Goal: Information Seeking & Learning: Learn about a topic

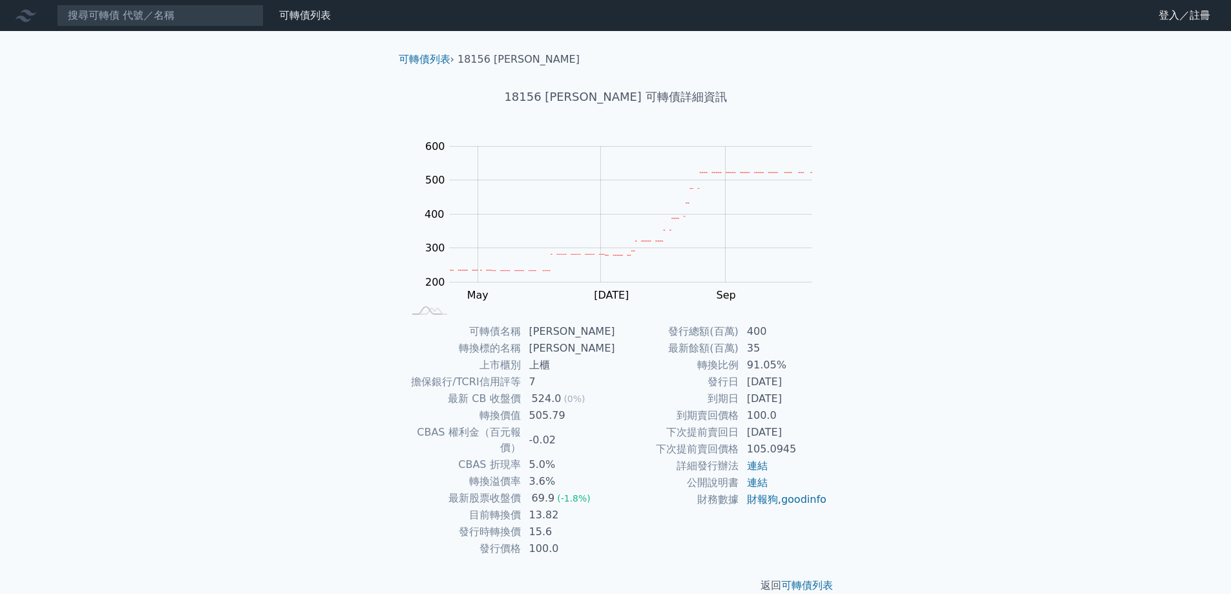
click at [963, 269] on div "可轉債列表 財務數據 可轉債列表 財務數據 登入／註冊 登入／註冊 可轉債列表 › 18156 富喬六 18156 富喬六 可轉債詳細資訊 Zoom Out …" at bounding box center [615, 307] width 1231 height 614
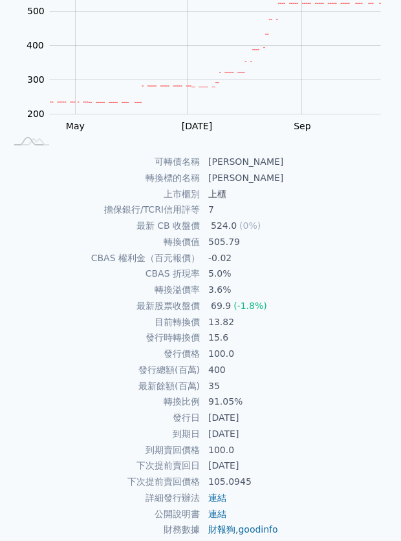
scroll to position [187, 0]
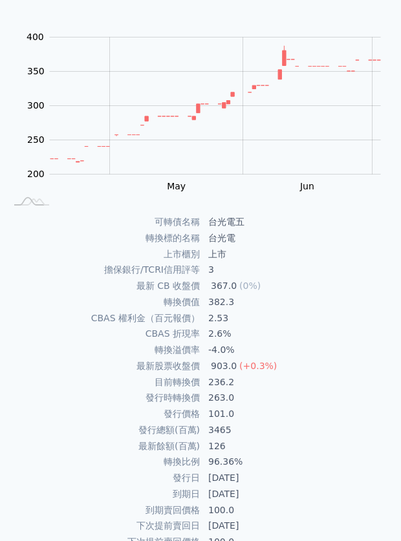
scroll to position [129, 0]
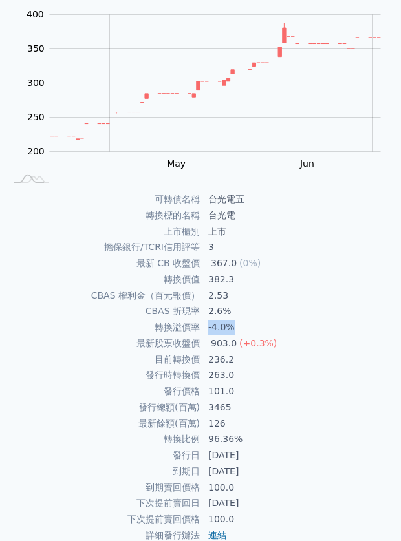
drag, startPoint x: 236, startPoint y: 314, endPoint x: 198, endPoint y: 315, distance: 37.5
click at [198, 319] on tr "轉換溢價率 -4.0%" at bounding box center [200, 327] width 390 height 16
click at [280, 306] on td "2.6%" at bounding box center [297, 311] width 195 height 16
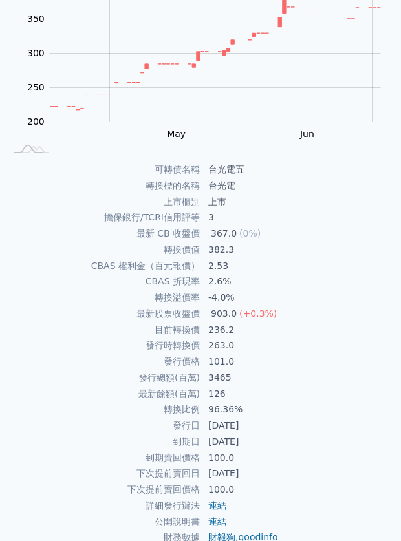
scroll to position [187, 0]
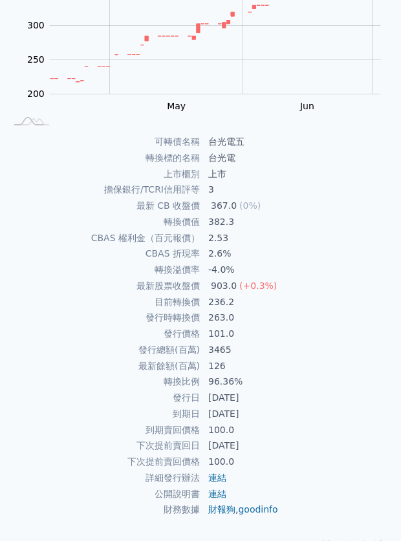
drag, startPoint x: 269, startPoint y: 391, endPoint x: 198, endPoint y: 382, distance: 71.7
click at [198, 382] on tbody "發行總額(百萬) 3465 最新餘額(百萬) 126 轉換比例 96.36% 發行日 [DATE] 到期日 [DATE] 到期賣回價格 100.0 下次提前賣…" at bounding box center [200, 430] width 390 height 176
click at [248, 390] on td "[DATE]" at bounding box center [297, 398] width 195 height 16
drag, startPoint x: 245, startPoint y: 297, endPoint x: 201, endPoint y: 306, distance: 44.8
click at [201, 309] on td "263.0" at bounding box center [297, 317] width 195 height 16
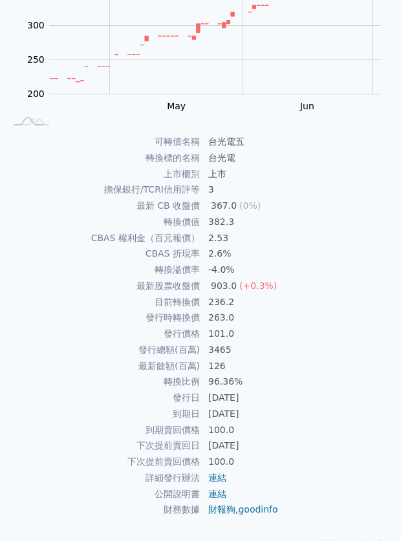
click at [255, 326] on td "101.0" at bounding box center [297, 334] width 195 height 16
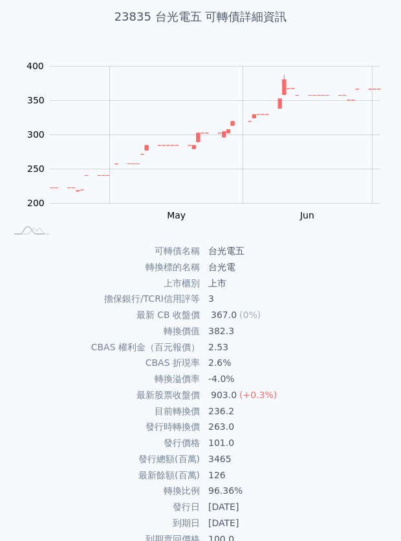
scroll to position [0, 0]
